Goal: Task Accomplishment & Management: Use online tool/utility

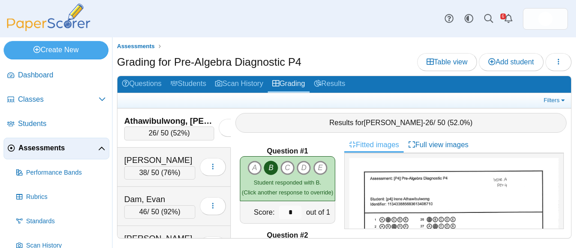
click at [52, 145] on span "Assessments" at bounding box center [58, 148] width 80 height 10
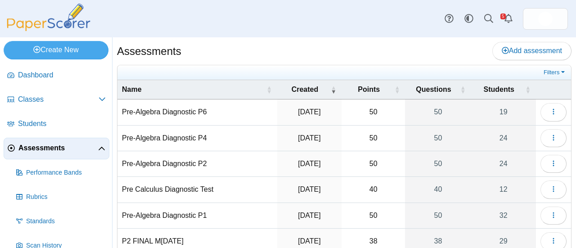
click at [186, 165] on td "Pre-Algebra Diagnostic P2" at bounding box center [197, 164] width 160 height 26
click at [550, 160] on icon "button" at bounding box center [553, 163] width 7 height 7
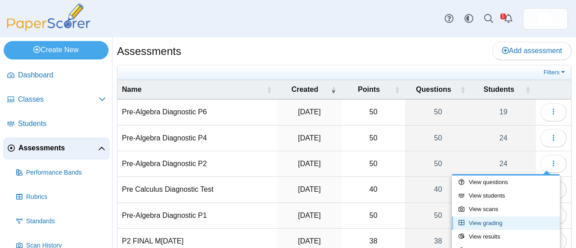
click at [506, 221] on link "View grading" at bounding box center [506, 222] width 108 height 13
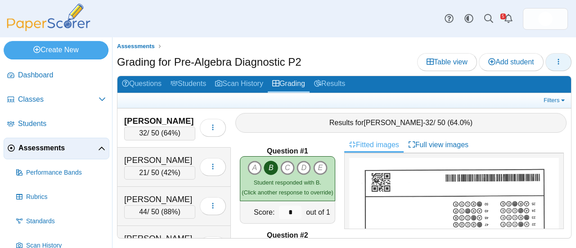
click at [559, 63] on icon "button" at bounding box center [558, 61] width 7 height 7
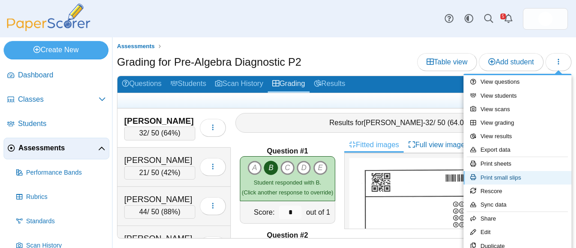
click at [515, 183] on link "Print small slips" at bounding box center [517, 177] width 108 height 13
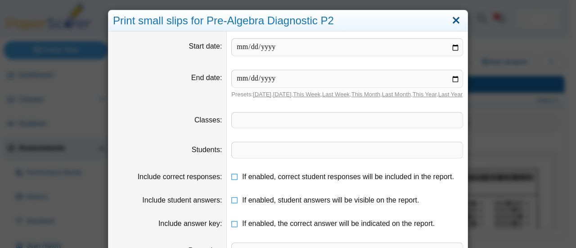
click at [452, 20] on link "Close" at bounding box center [456, 20] width 14 height 15
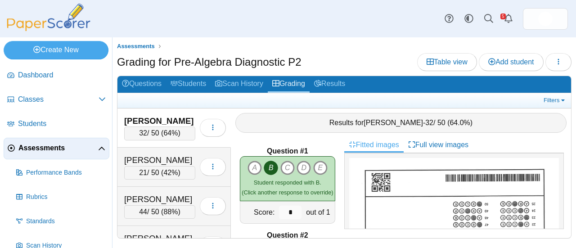
click at [63, 150] on span "Assessments" at bounding box center [58, 148] width 80 height 10
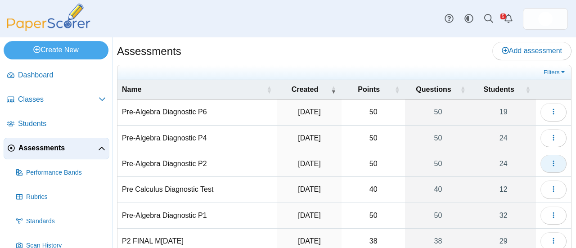
click at [550, 160] on icon "button" at bounding box center [553, 163] width 7 height 7
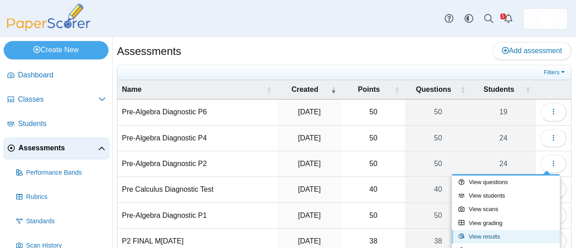
click at [504, 238] on link "View results" at bounding box center [506, 236] width 108 height 13
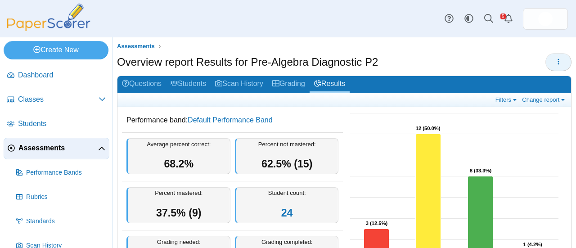
click at [555, 65] on span "button" at bounding box center [558, 62] width 7 height 8
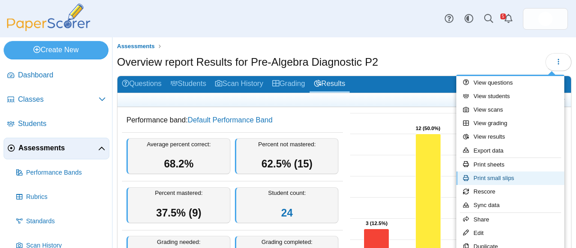
click at [509, 176] on link "Print small slips" at bounding box center [510, 177] width 108 height 13
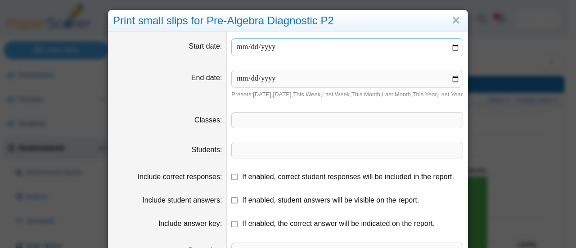
click at [251, 47] on input "date" at bounding box center [347, 47] width 232 height 18
click at [454, 45] on input "date" at bounding box center [347, 47] width 232 height 18
click at [453, 78] on input "date" at bounding box center [347, 79] width 232 height 18
click at [451, 47] on input "**********" at bounding box center [347, 47] width 232 height 18
type input "**********"
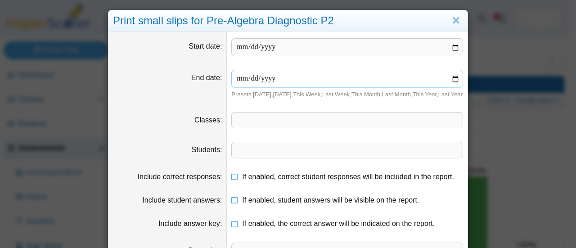
click at [286, 80] on input "date" at bounding box center [347, 79] width 232 height 18
click at [452, 79] on input "date" at bounding box center [347, 79] width 232 height 18
type input "**********"
click at [254, 127] on span at bounding box center [347, 119] width 231 height 15
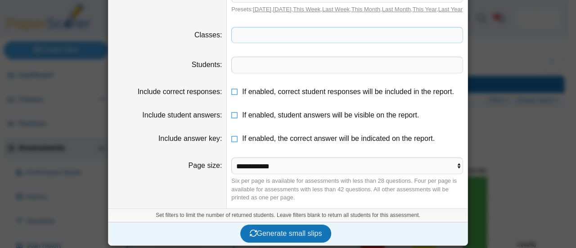
scroll to position [94, 0]
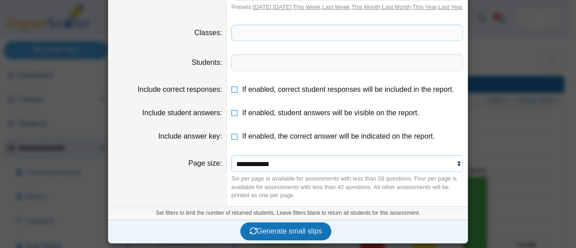
click at [454, 163] on select "**********" at bounding box center [347, 163] width 232 height 17
click at [231, 156] on select "**********" at bounding box center [347, 163] width 232 height 17
click at [251, 34] on span at bounding box center [347, 32] width 231 height 15
click at [247, 65] on span at bounding box center [347, 62] width 231 height 15
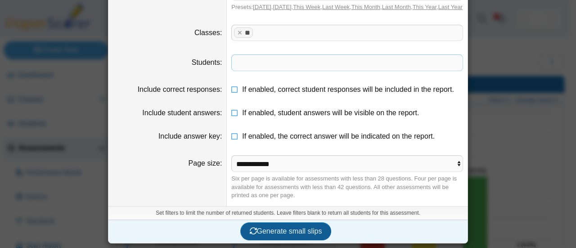
click at [282, 233] on span "Generate small slips" at bounding box center [286, 231] width 72 height 8
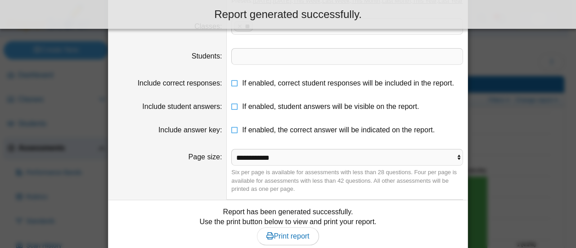
scroll to position [146, 0]
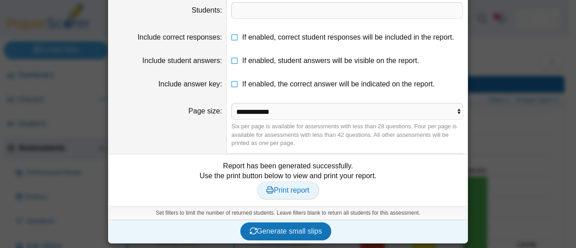
click at [297, 192] on span "Print report" at bounding box center [287, 190] width 43 height 8
